Goal: Transaction & Acquisition: Purchase product/service

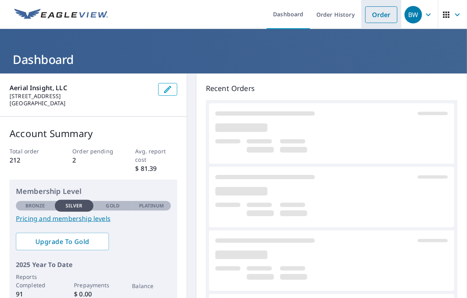
click at [368, 15] on link "Order" at bounding box center [381, 14] width 32 height 17
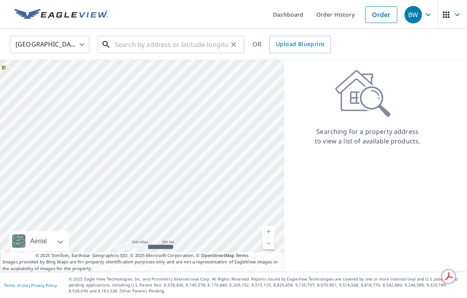
click at [131, 43] on input "text" at bounding box center [171, 44] width 113 height 22
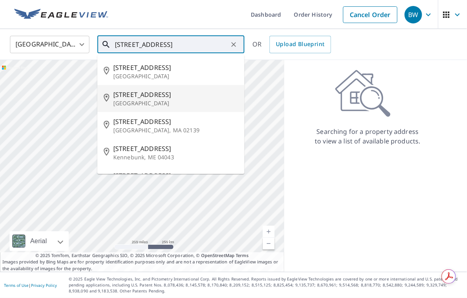
click at [152, 99] on span "[STREET_ADDRESS]" at bounding box center [175, 95] width 125 height 10
type input "[STREET_ADDRESS]"
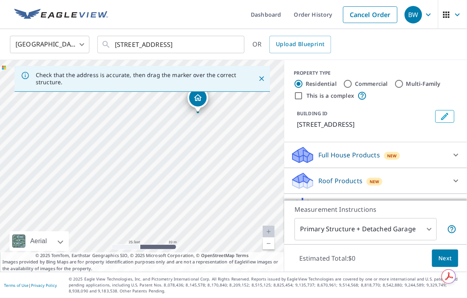
drag, startPoint x: 93, startPoint y: 209, endPoint x: 149, endPoint y: 157, distance: 76.2
click at [149, 157] on div "[STREET_ADDRESS]" at bounding box center [142, 166] width 284 height 212
drag, startPoint x: 197, startPoint y: 101, endPoint x: 159, endPoint y: 133, distance: 49.6
click at [367, 88] on label "Commercial" at bounding box center [371, 84] width 33 height 8
click at [352, 89] on input "Commercial" at bounding box center [348, 84] width 10 height 10
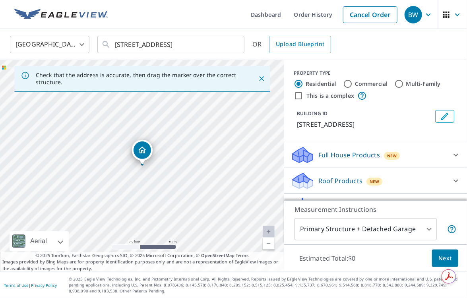
radio input "true"
type input "4"
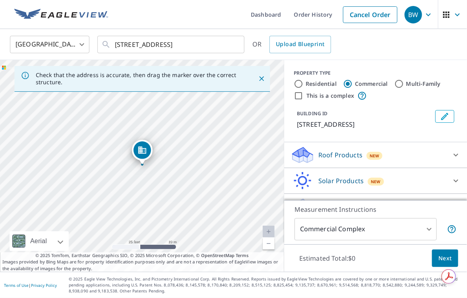
click at [327, 160] on p "Roof Products" at bounding box center [340, 155] width 44 height 10
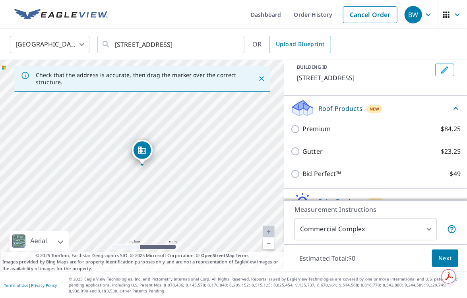
scroll to position [46, 0]
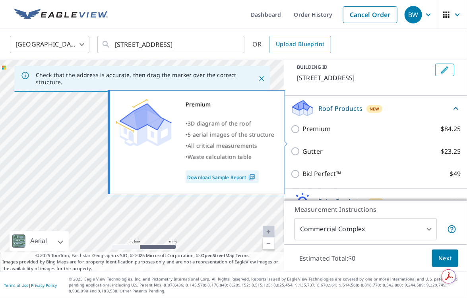
click at [331, 134] on p "Premium" at bounding box center [316, 129] width 28 height 10
click at [302, 134] on input "Premium $84.25" at bounding box center [296, 129] width 12 height 10
checkbox input "true"
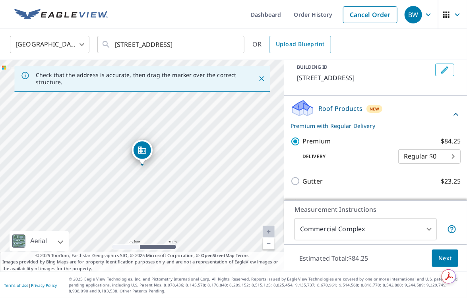
click at [449, 260] on span "Next" at bounding box center [445, 258] width 14 height 10
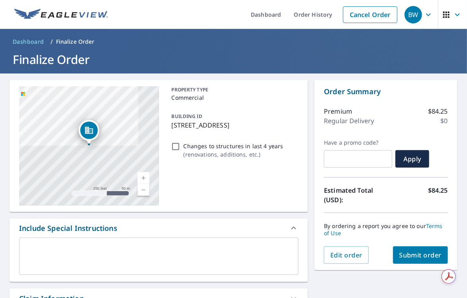
click at [195, 150] on p "Changes to structures in last 4 years" at bounding box center [234, 146] width 100 height 8
click at [180, 151] on input "Changes to structures in last 4 years ( renovations, additions, etc. )" at bounding box center [176, 147] width 10 height 10
checkbox input "true"
click at [408, 255] on span "Submit order" at bounding box center [420, 255] width 43 height 9
